Goal: Task Accomplishment & Management: Manage account settings

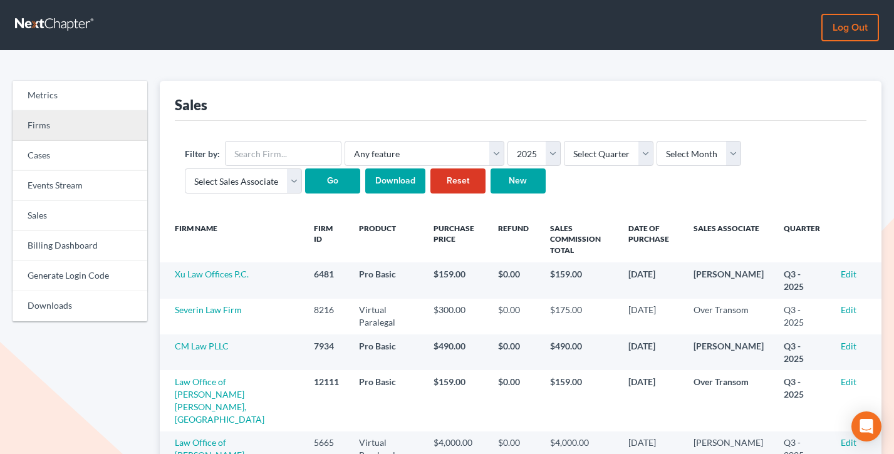
click at [53, 125] on link "Firms" at bounding box center [80, 126] width 135 height 30
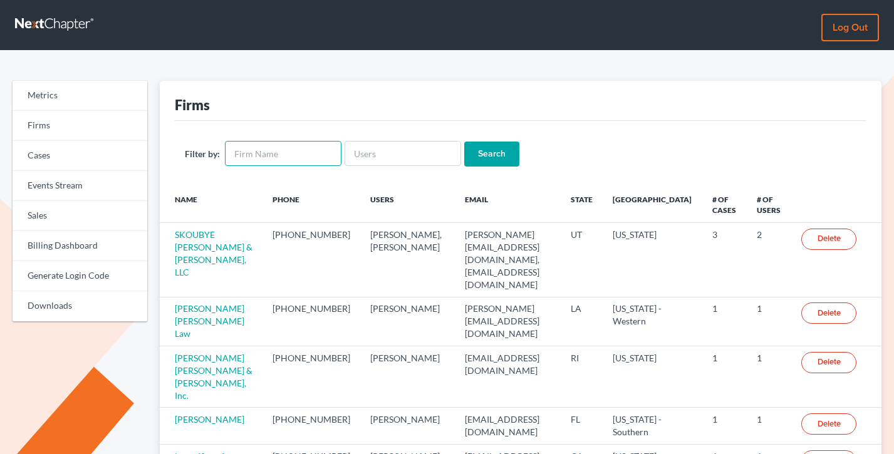
click at [280, 148] on input "text" at bounding box center [283, 153] width 117 height 25
paste input "[EMAIL_ADDRESS][DOMAIN_NAME]"
type input "[EMAIL_ADDRESS][DOMAIN_NAME]"
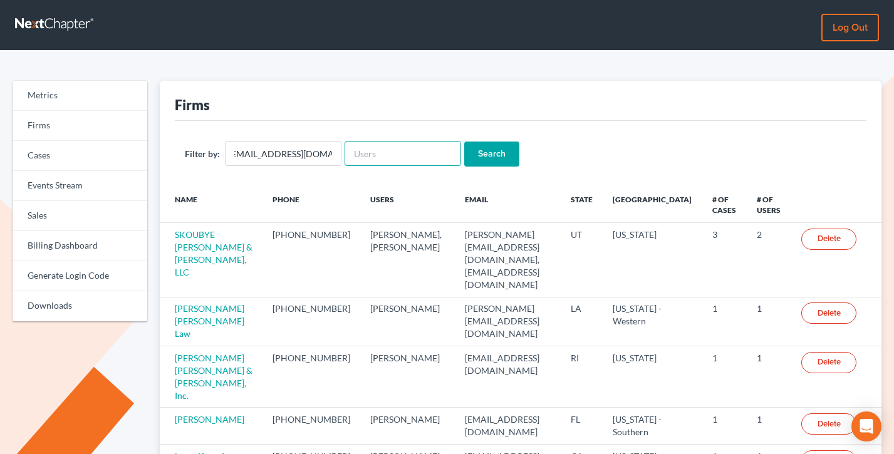
drag, startPoint x: 422, startPoint y: 155, endPoint x: 390, endPoint y: 155, distance: 31.3
click at [421, 155] on input "text" at bounding box center [403, 153] width 117 height 25
click at [297, 154] on input "[EMAIL_ADDRESS][DOMAIN_NAME]" at bounding box center [283, 153] width 117 height 25
click at [297, 155] on input "[EMAIL_ADDRESS][DOMAIN_NAME]" at bounding box center [283, 153] width 117 height 25
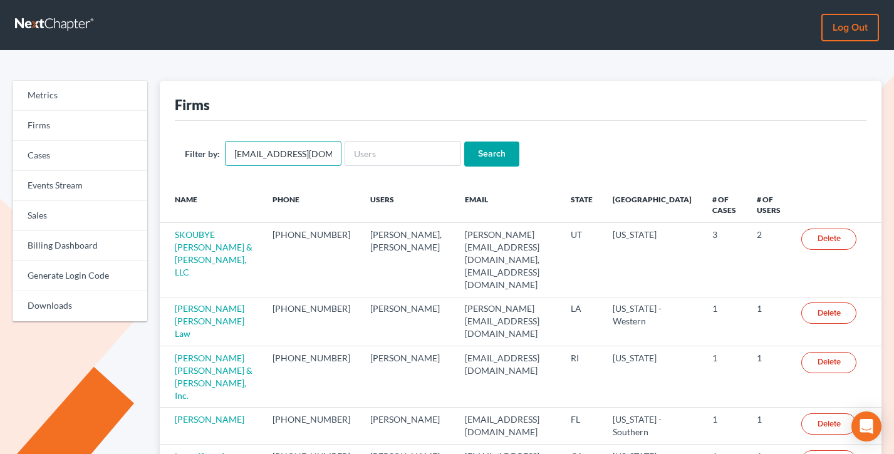
click at [297, 155] on input "[EMAIL_ADDRESS][DOMAIN_NAME]" at bounding box center [283, 153] width 117 height 25
paste input "[EMAIL_ADDRESS][DOMAIN_NAME]"
type input "[EMAIL_ADDRESS][DOMAIN_NAME]"
click at [464, 142] on input "Search" at bounding box center [491, 154] width 55 height 25
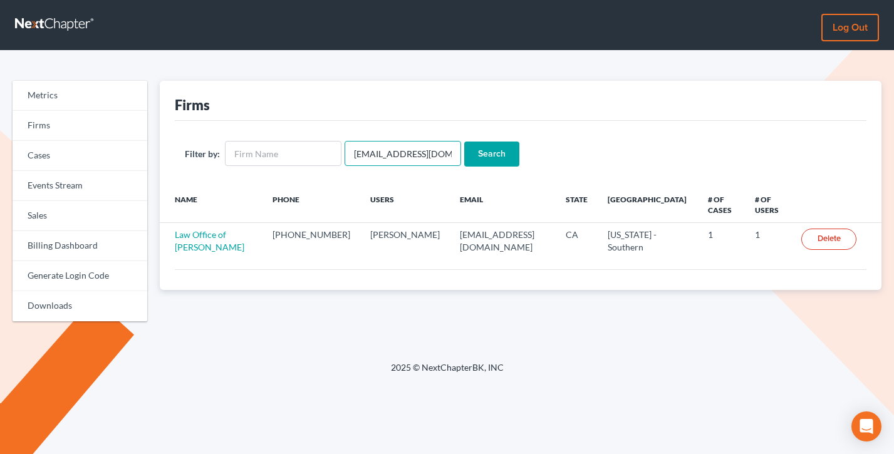
click at [365, 156] on input "bautistalaw@hotmail.com" at bounding box center [403, 153] width 117 height 25
paste input "oosarenk@g"
type input "[EMAIL_ADDRESS][DOMAIN_NAME]"
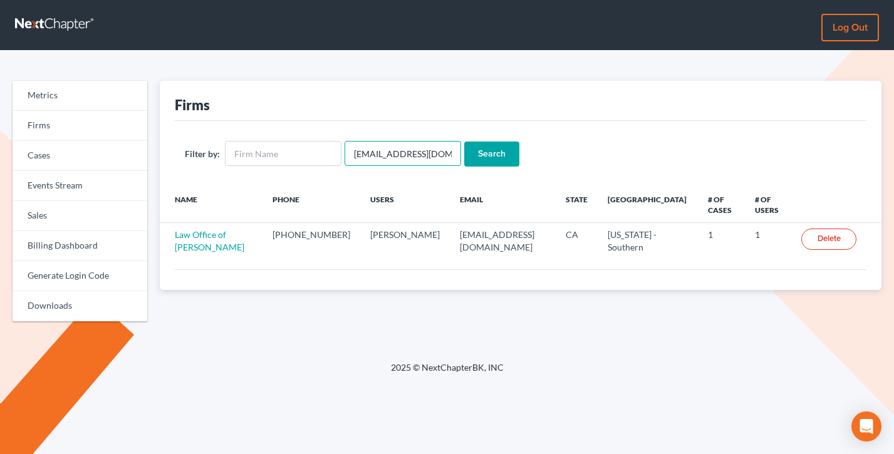
click at [464, 142] on input "Search" at bounding box center [491, 154] width 55 height 25
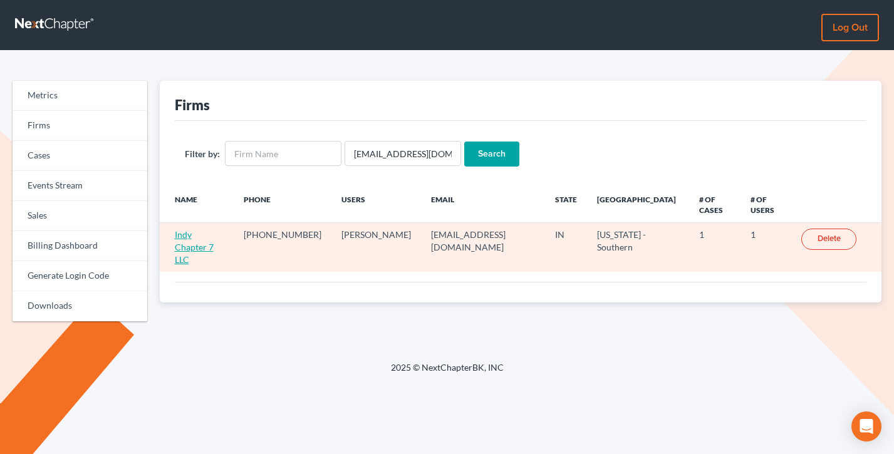
click at [214, 229] on link "Indy Chapter 7 LLC" at bounding box center [194, 247] width 39 height 36
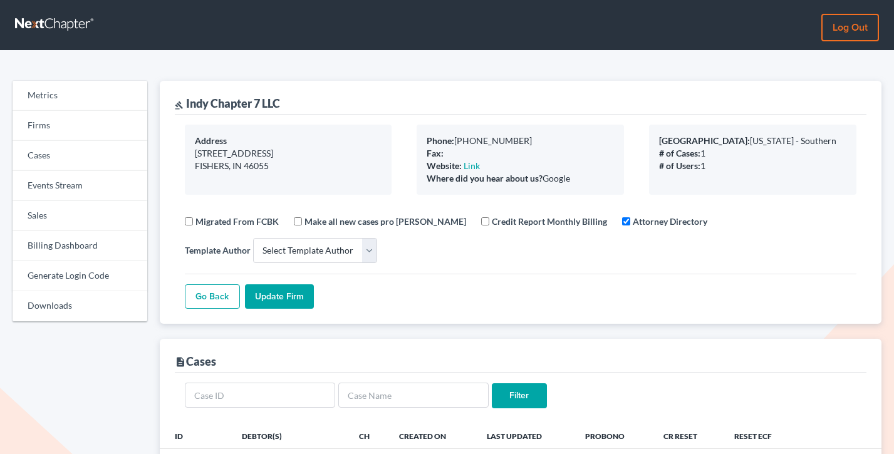
select select
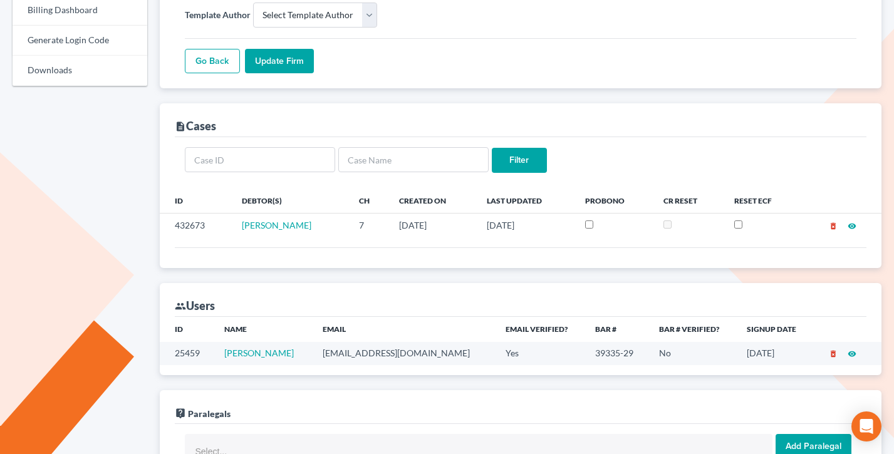
scroll to position [253, 0]
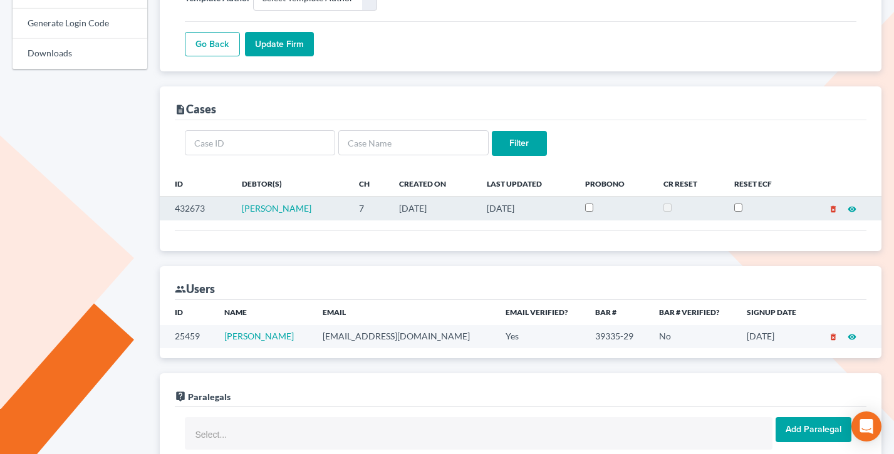
drag, startPoint x: 478, startPoint y: 209, endPoint x: 367, endPoint y: 207, distance: 111.6
click at [367, 207] on tr "432673 [PERSON_NAME] 7 [DATE] [DATE] delete_forever visibility" at bounding box center [521, 209] width 723 height 24
drag, startPoint x: 367, startPoint y: 206, endPoint x: 383, endPoint y: 214, distance: 18.2
click at [389, 206] on td "08/17/2025" at bounding box center [433, 209] width 88 height 24
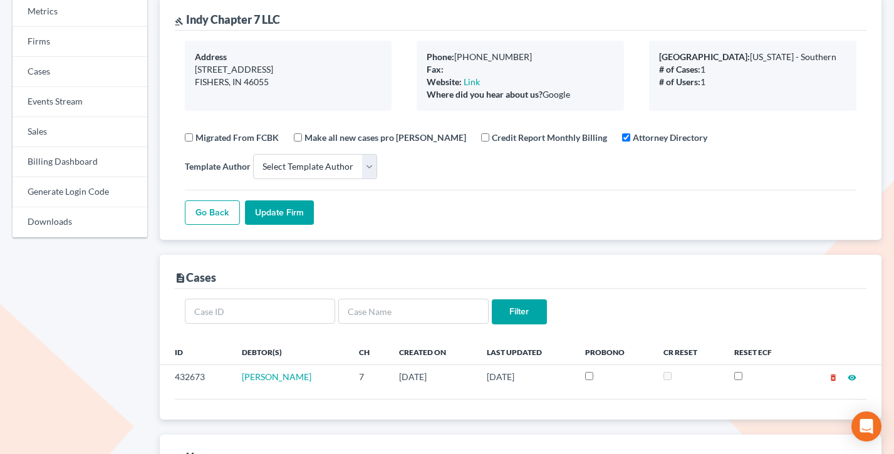
scroll to position [0, 0]
